Goal: Transaction & Acquisition: Purchase product/service

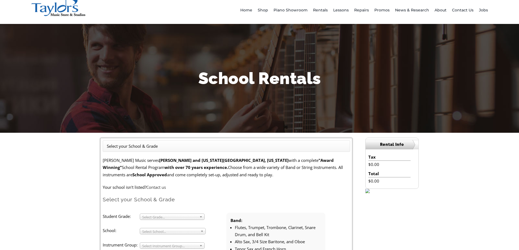
scroll to position [82, 0]
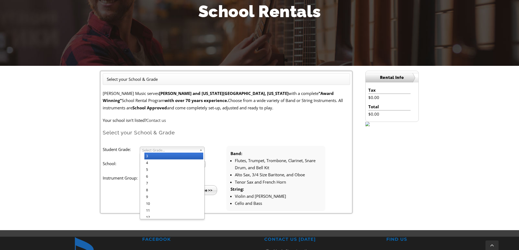
click at [194, 149] on span "Select Grade..." at bounding box center [169, 150] width 55 height 7
click at [179, 164] on li "4" at bounding box center [173, 163] width 59 height 7
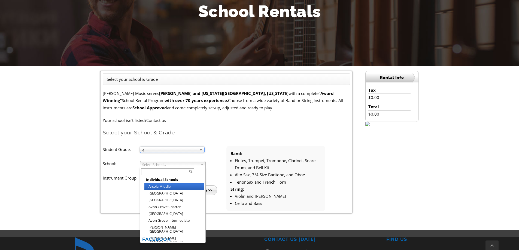
click at [173, 164] on span "Select School..." at bounding box center [170, 165] width 56 height 7
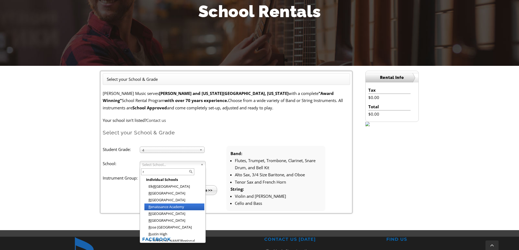
type input "r"
click at [177, 205] on li "R enaissance Academy" at bounding box center [174, 207] width 60 height 7
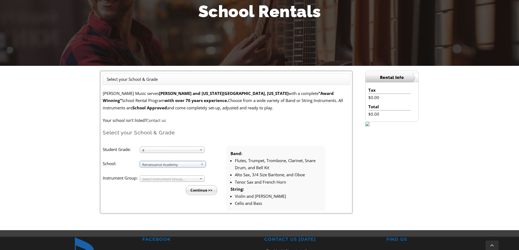
click at [165, 180] on span "Select Instrument Group..." at bounding box center [169, 179] width 55 height 7
click at [163, 185] on li "Band" at bounding box center [173, 185] width 59 height 7
click at [209, 191] on input "Continue >>" at bounding box center [201, 191] width 31 height 10
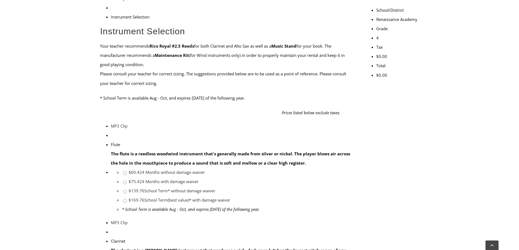
scroll to position [245, 0]
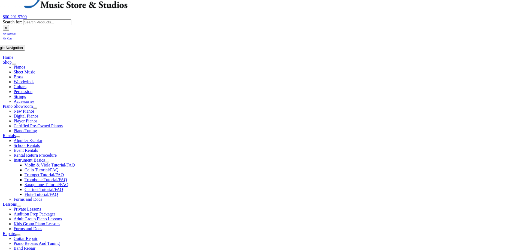
scroll to position [82, 0]
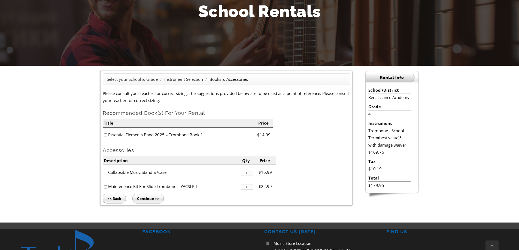
click at [105, 135] on input"] "checkbox" at bounding box center [106, 136] width 4 height 4
checkbox input"] "true"
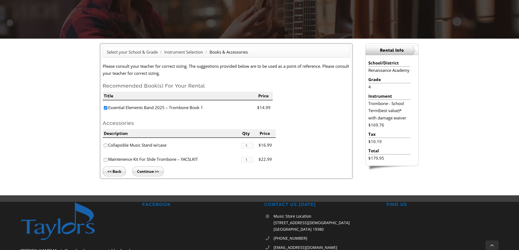
click at [108, 160] on li "Maintenence Kit For Slide Trombone – YACSLKIT" at bounding box center [172, 159] width 138 height 14
click at [105, 161] on input"] "checkbox" at bounding box center [106, 160] width 4 height 4
checkbox input"] "true"
click at [156, 169] on input "Continue >>" at bounding box center [147, 172] width 31 height 10
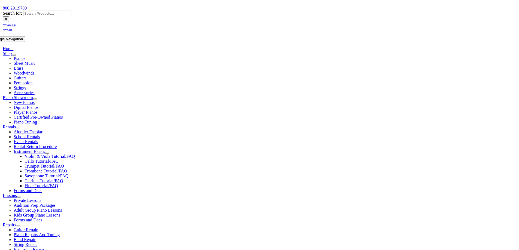
scroll to position [82, 0]
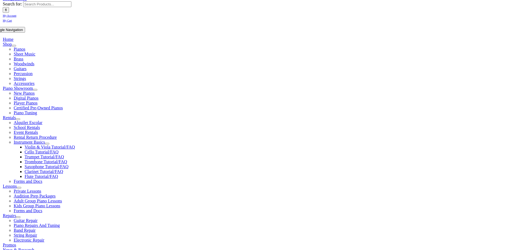
type input "1"
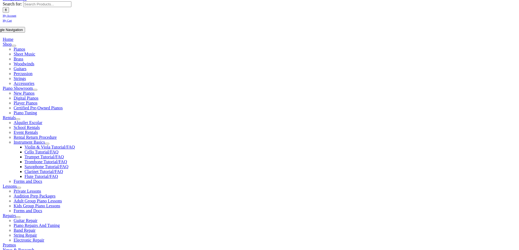
type input "Kora"
type input "Karnowski"
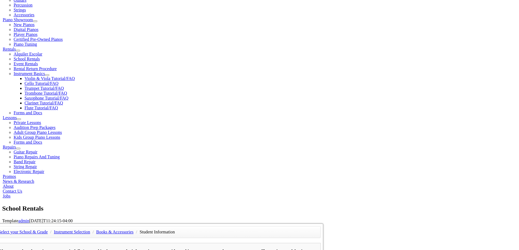
scroll to position [136, 0]
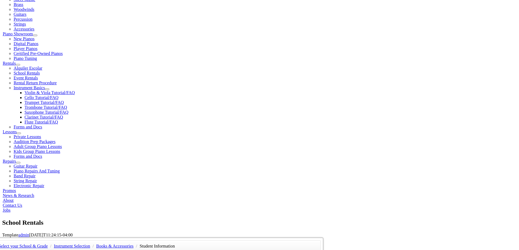
type input "P"
type input "IKEA Purchasing"
type input "6614773495"
type input "08/29/1980"
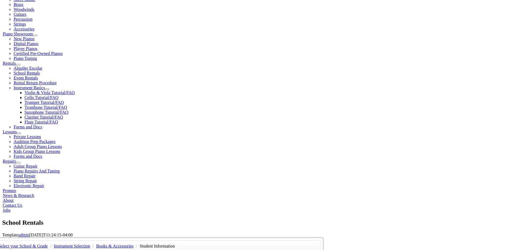
drag, startPoint x: 145, startPoint y: 202, endPoint x: 150, endPoint y: 197, distance: 7.5
type input "Dagmara Karnowski"
type input "6614774148"
type input "Penn State Univ"
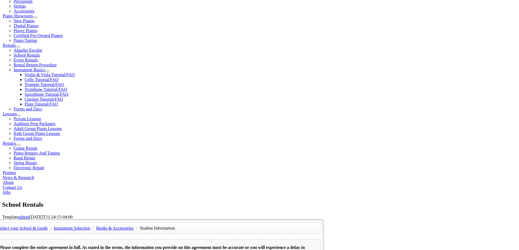
scroll to position [164, 0]
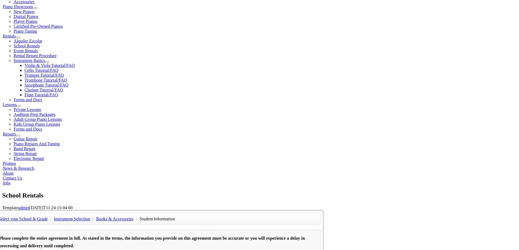
type input "31849517"
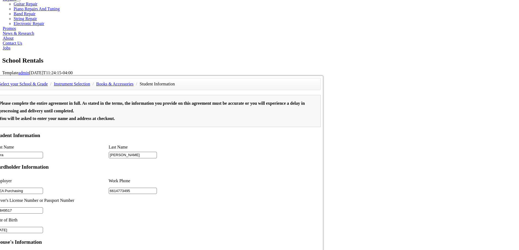
scroll to position [300, 0]
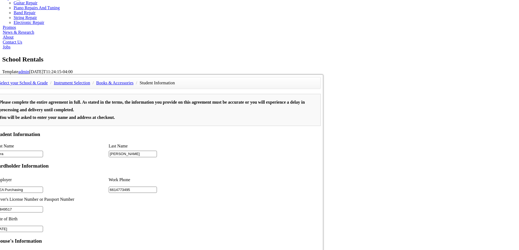
type input "2"
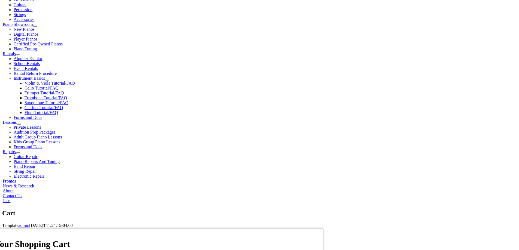
scroll to position [136, 0]
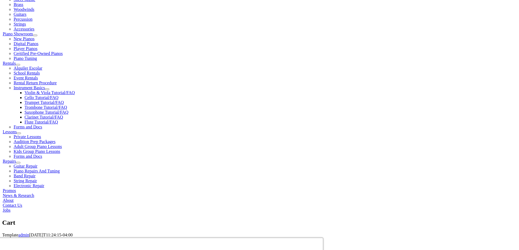
select select "PA"
click at [457, 238] on div "Your Shopping Cart Product Quantity Item Price Item Total Student Info: Kora Ka…" at bounding box center [261, 238] width 519 height 0
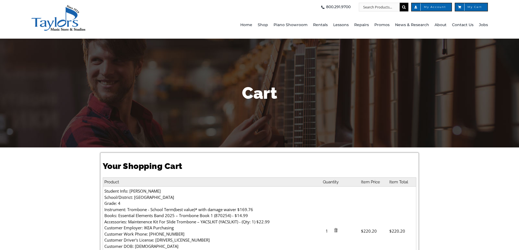
select select "PA"
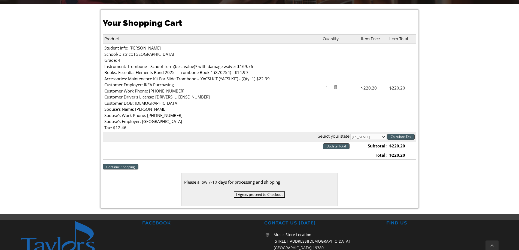
scroll to position [164, 0]
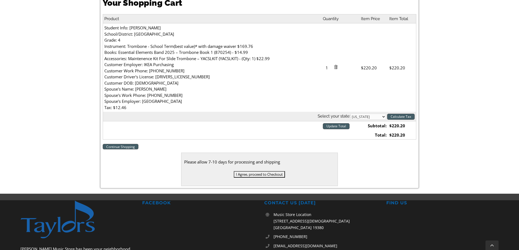
click at [272, 175] on input "I Agree, proceed to Checkout" at bounding box center [259, 174] width 51 height 7
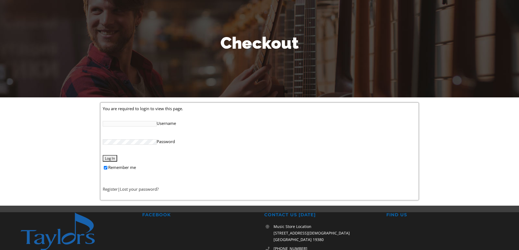
scroll to position [55, 0]
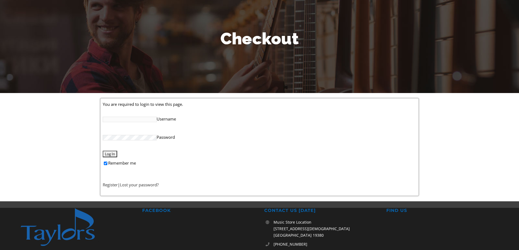
type input "[EMAIL_ADDRESS][PERSON_NAME][DOMAIN_NAME]"
click at [110, 152] on input "Log In" at bounding box center [110, 154] width 14 height 7
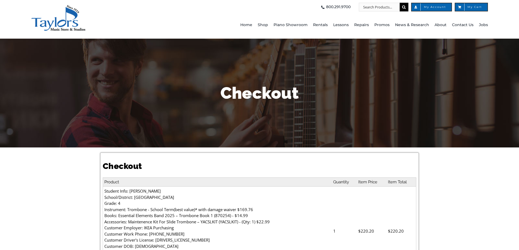
select select
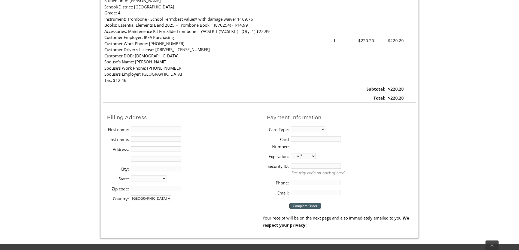
scroll to position [218, 0]
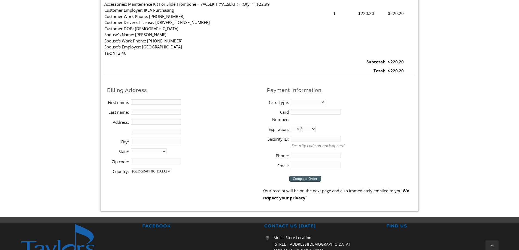
click at [173, 102] on input "First name:" at bounding box center [156, 101] width 50 height 5
type input "[PERSON_NAME]"
type input "[STREET_ADDRESS][PERSON_NAME]"
type input "[GEOGRAPHIC_DATA]"
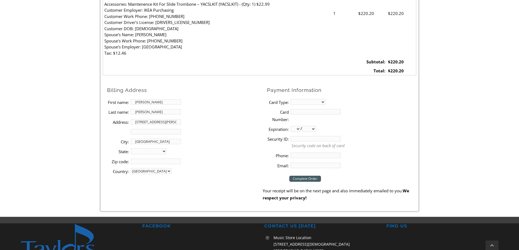
select select "PA"
type input "19460"
type input "6614773495"
type input "[EMAIL_ADDRESS][DOMAIN_NAME]"
click at [322, 102] on select "MasterCard Visa American Express Discover" at bounding box center [308, 102] width 35 height 6
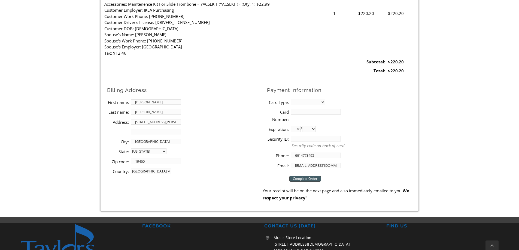
select select "visa"
click at [291, 99] on select "MasterCard Visa American Express Discover" at bounding box center [308, 102] width 35 height 6
click at [317, 114] on input "Card Number:" at bounding box center [316, 111] width 50 height 5
type input "[CREDIT_CARD_NUMBER]"
select select "09"
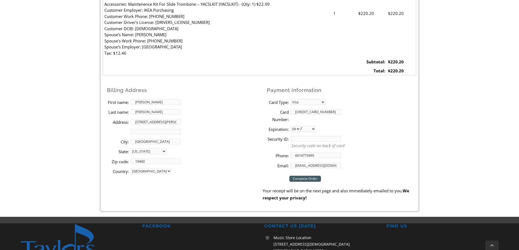
select select "2029"
click at [313, 141] on input "558" at bounding box center [316, 138] width 50 height 5
drag, startPoint x: 313, startPoint y: 141, endPoint x: 263, endPoint y: 140, distance: 50.4
click at [263, 140] on ul "Payment Information Card Type: MasterCard Visa American Express Discover Card N…" at bounding box center [340, 128] width 154 height 84
type input "558"
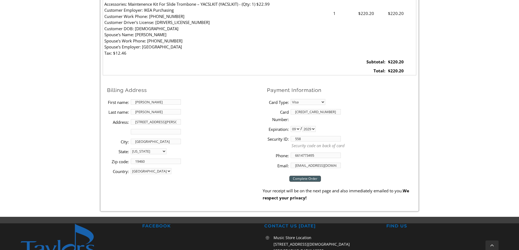
click at [381, 115] on li "Card Number: [CREDIT_CARD_NUMBER]" at bounding box center [341, 115] width 149 height 17
click at [363, 129] on li "Expiration: 01 02 03 04 05 06 07 08 09 10 11 12 / 2025 2026 2027 2028 2029 2030…" at bounding box center [341, 129] width 149 height 10
click at [306, 166] on input "[EMAIL_ADDRESS][DOMAIN_NAME]" at bounding box center [316, 165] width 50 height 5
click at [306, 165] on input "[EMAIL_ADDRESS][DOMAIN_NAME]" at bounding box center [316, 165] width 50 height 5
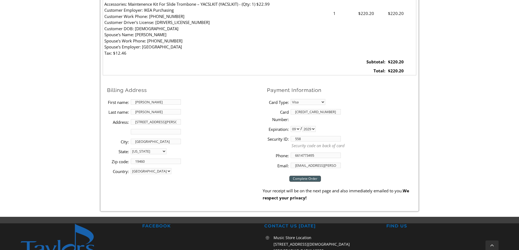
type input "[EMAIL_ADDRESS][PERSON_NAME][DOMAIN_NAME]"
click at [309, 181] on input "Complete Order" at bounding box center [305, 179] width 32 height 6
